Goal: Find contact information: Find contact information

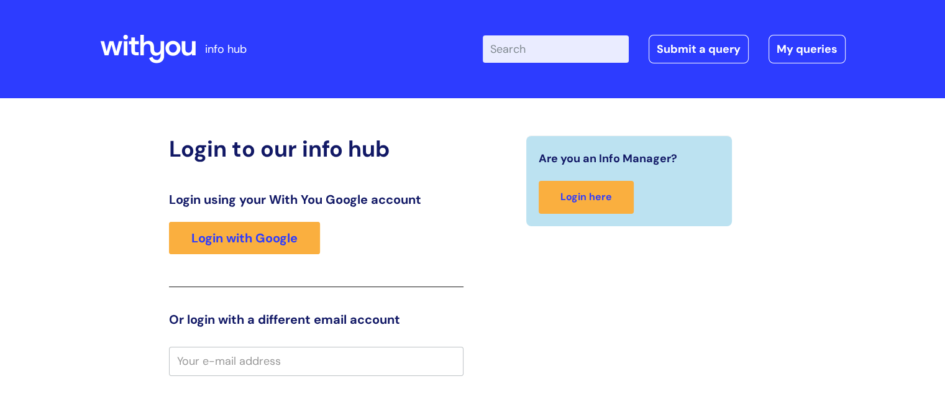
click at [247, 216] on div "Login using your With You Google account Login with Google" at bounding box center [316, 239] width 294 height 95
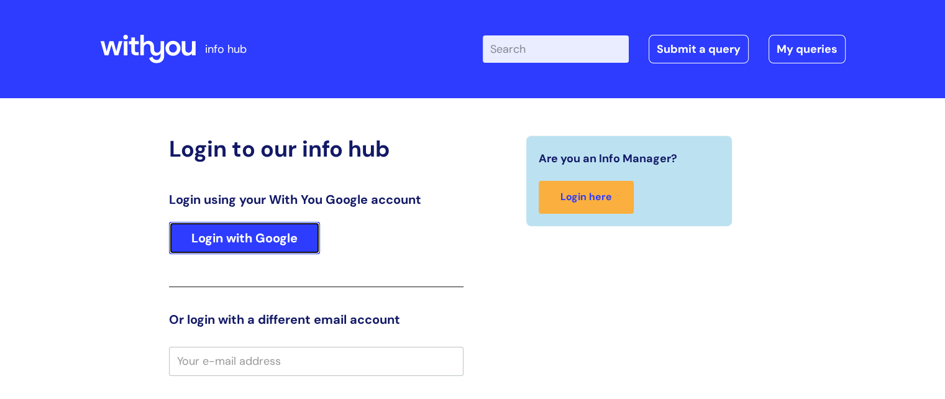
click at [242, 228] on link "Login with Google" at bounding box center [244, 238] width 151 height 32
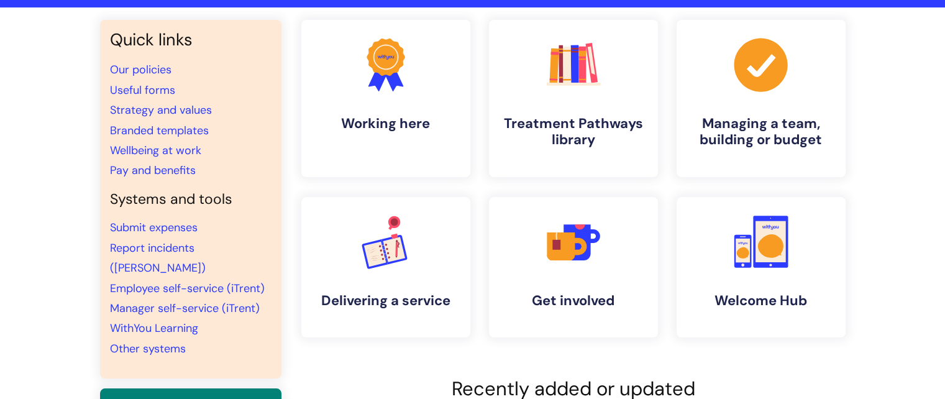
scroll to position [186, 0]
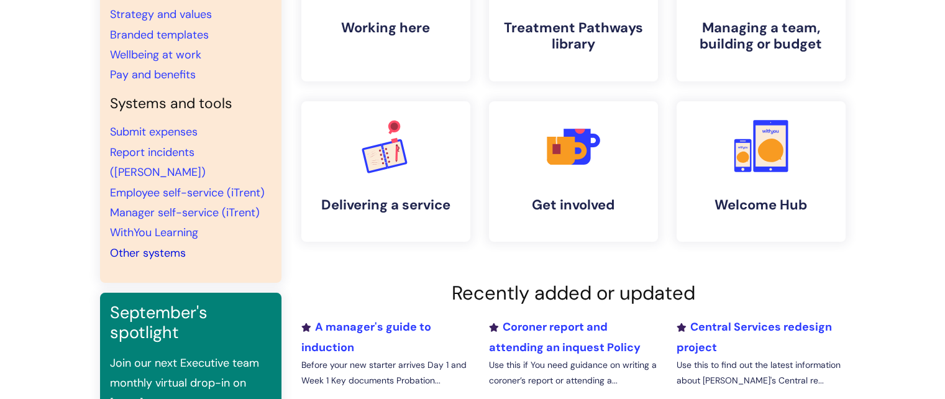
click at [154, 245] on link "Other systems" at bounding box center [148, 252] width 76 height 15
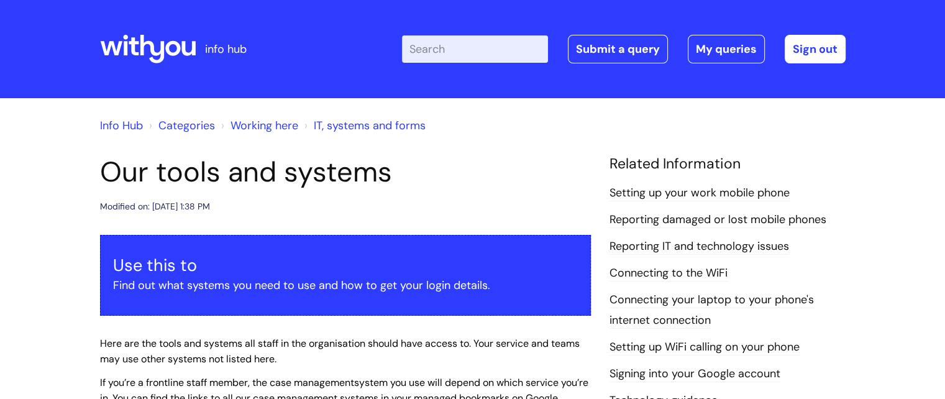
click at [672, 245] on link "Reporting IT and technology issues" at bounding box center [699, 247] width 180 height 16
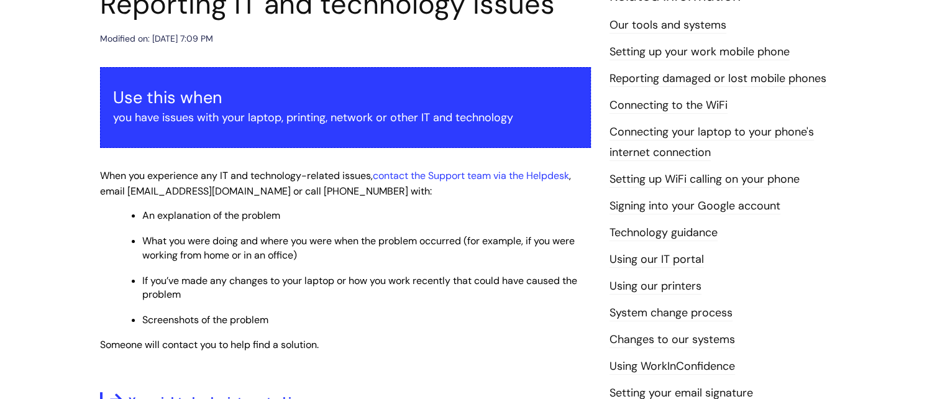
scroll to position [186, 0]
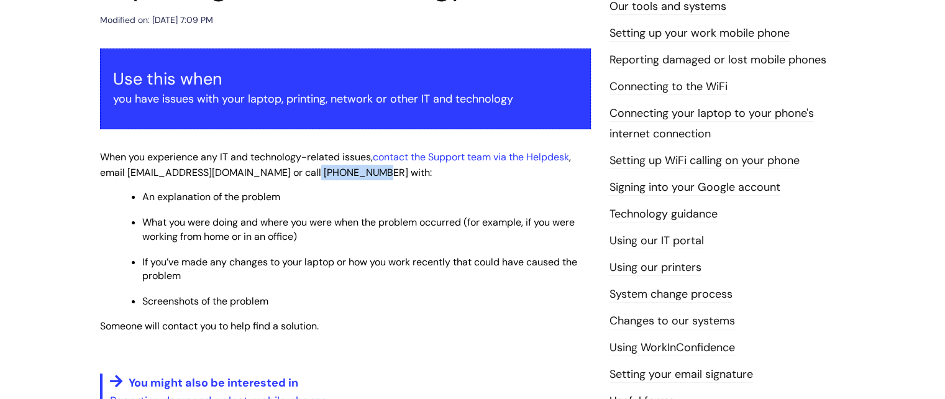
drag, startPoint x: 300, startPoint y: 171, endPoint x: 365, endPoint y: 173, distance: 65.3
click at [365, 173] on span "When you experience any IT and technology-related issues, contact the Support t…" at bounding box center [335, 164] width 471 height 29
